Goal: Browse casually

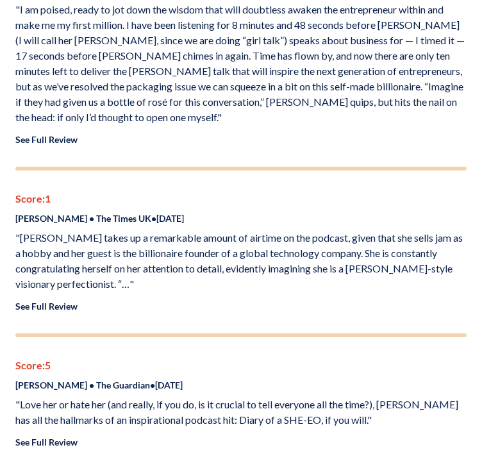
scroll to position [0, 36]
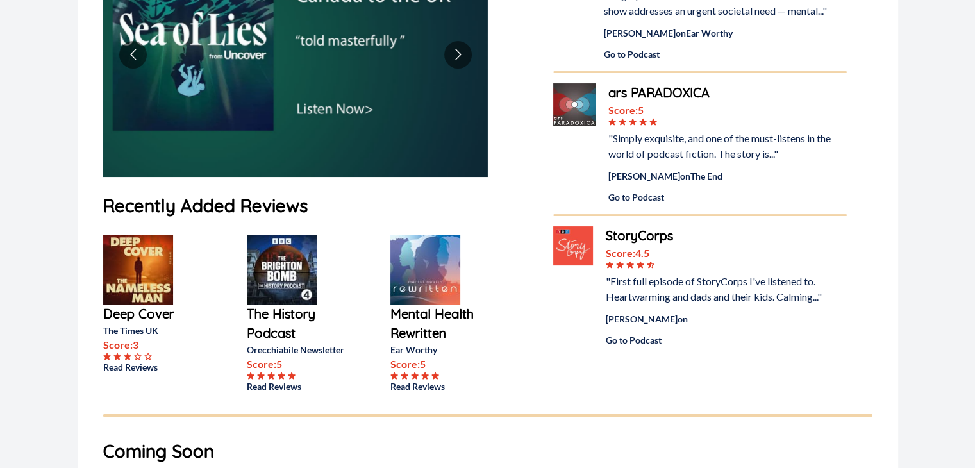
scroll to position [225, 0]
